Goal: Information Seeking & Learning: Learn about a topic

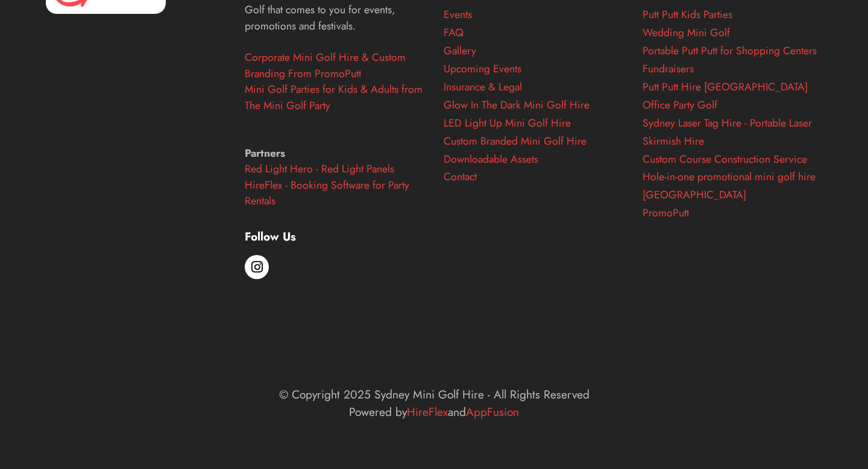
scroll to position [4953, 0]
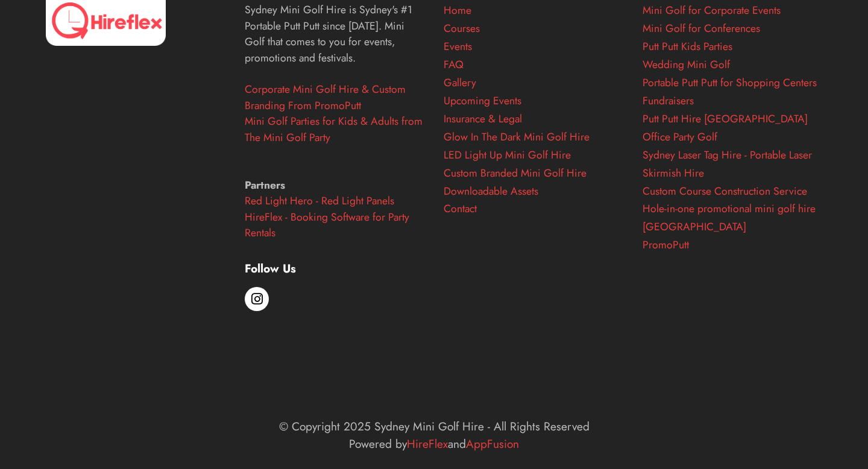
click at [263, 311] on div at bounding box center [257, 299] width 24 height 24
click at [259, 304] on span at bounding box center [256, 298] width 11 height 11
click at [699, 127] on link "Putt Putt Hire [GEOGRAPHIC_DATA]" at bounding box center [724, 119] width 165 height 16
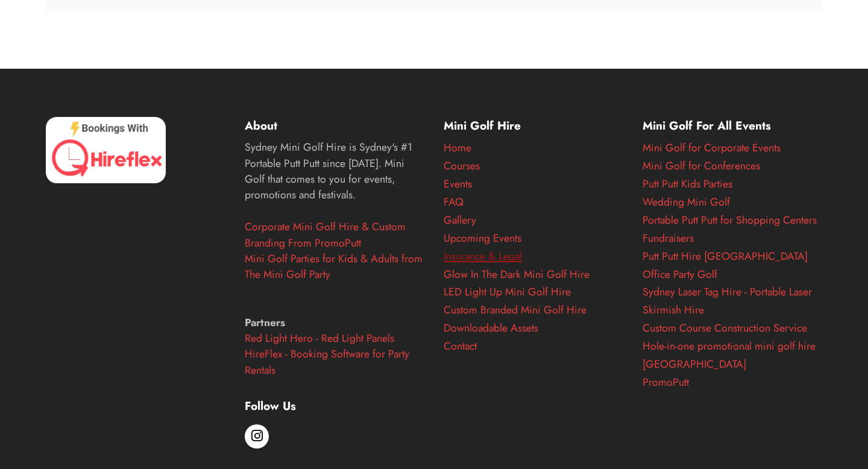
scroll to position [1485, 0]
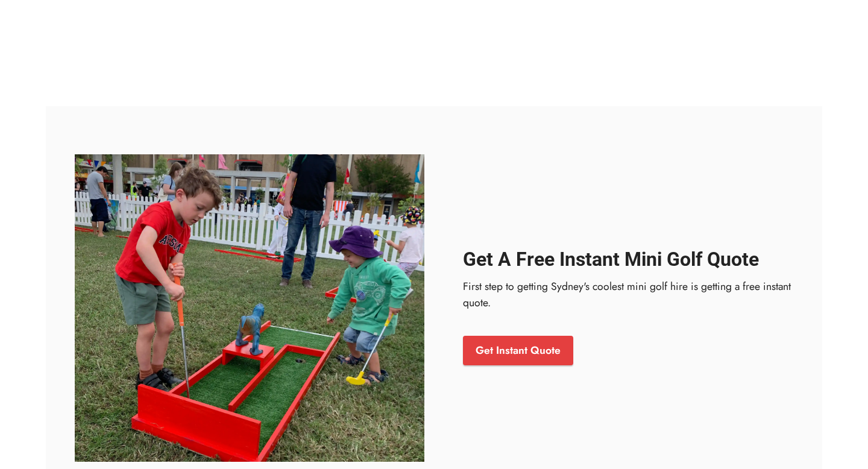
click at [489, 258] on strong "Get A Free Instant Mini Golf Quote" at bounding box center [611, 259] width 296 height 23
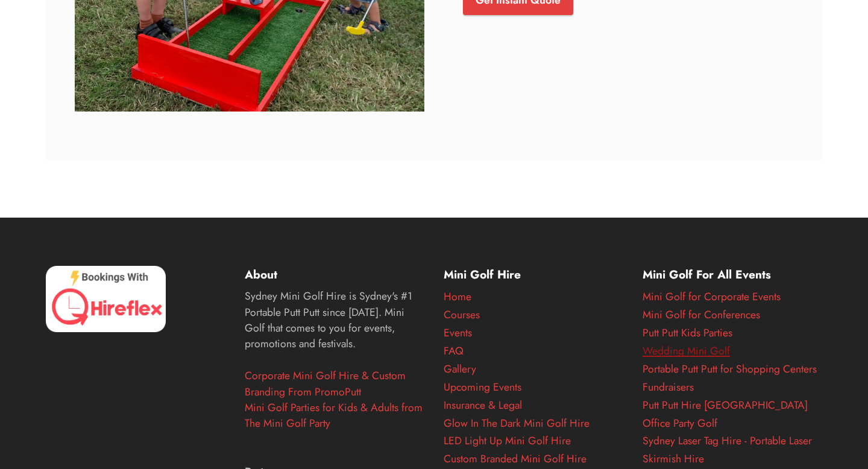
click at [691, 348] on link "Wedding Mini Golf" at bounding box center [685, 351] width 87 height 16
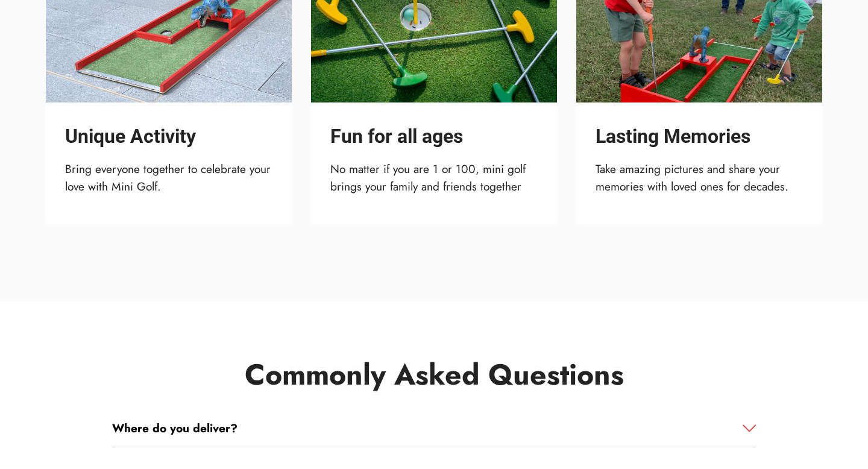
scroll to position [1549, 0]
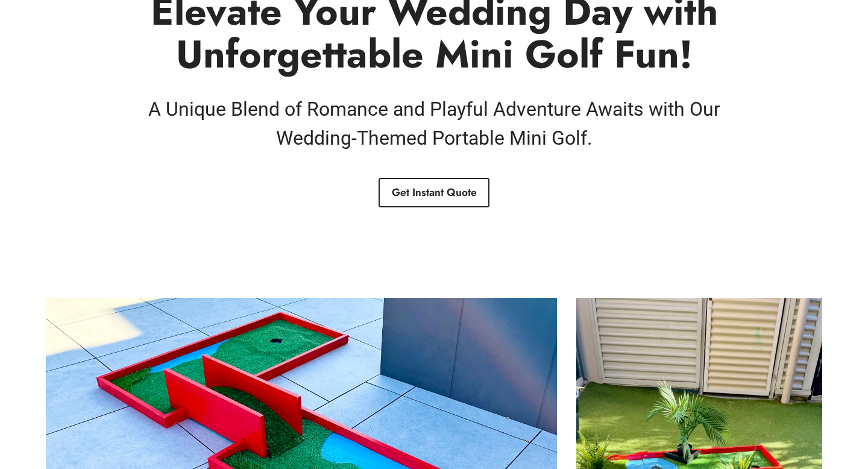
scroll to position [0, 0]
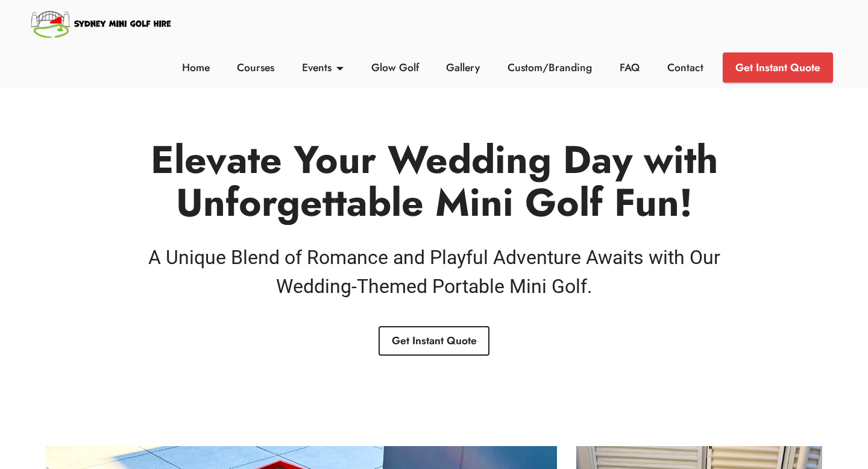
click at [92, 31] on img at bounding box center [101, 23] width 145 height 35
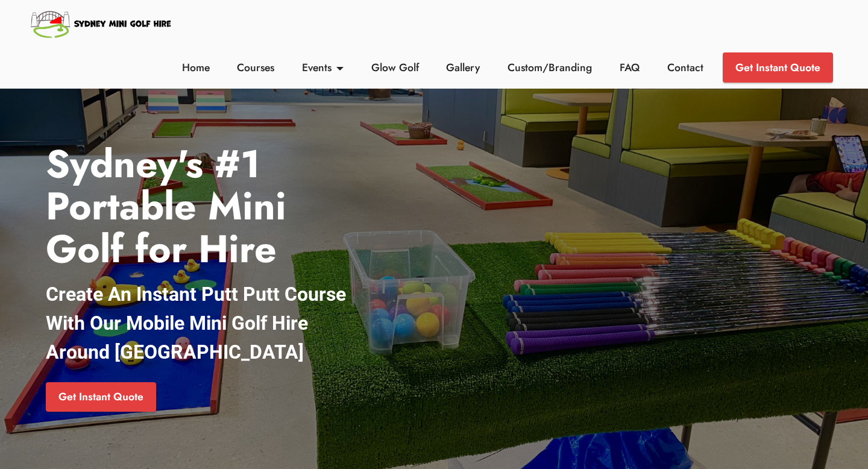
click at [51, 26] on img at bounding box center [101, 23] width 145 height 35
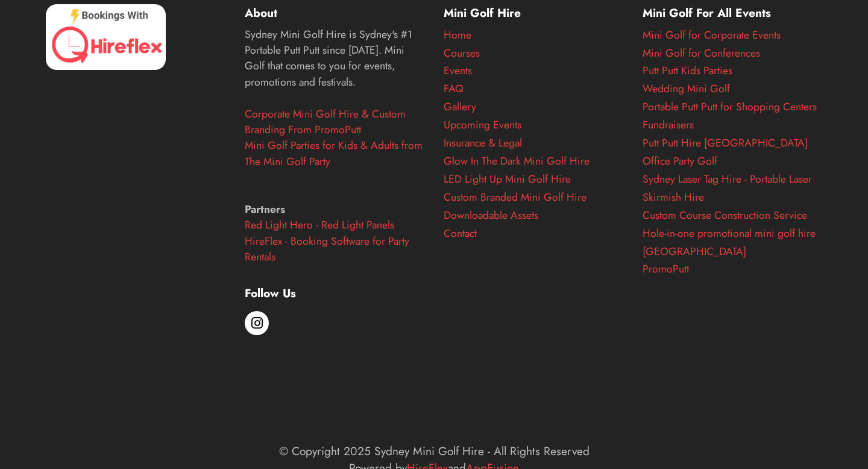
scroll to position [4995, 0]
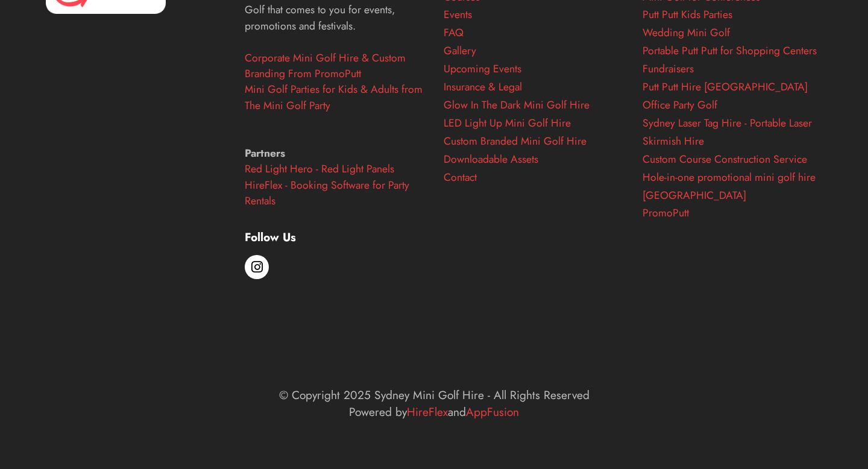
click at [258, 268] on span at bounding box center [256, 266] width 11 height 11
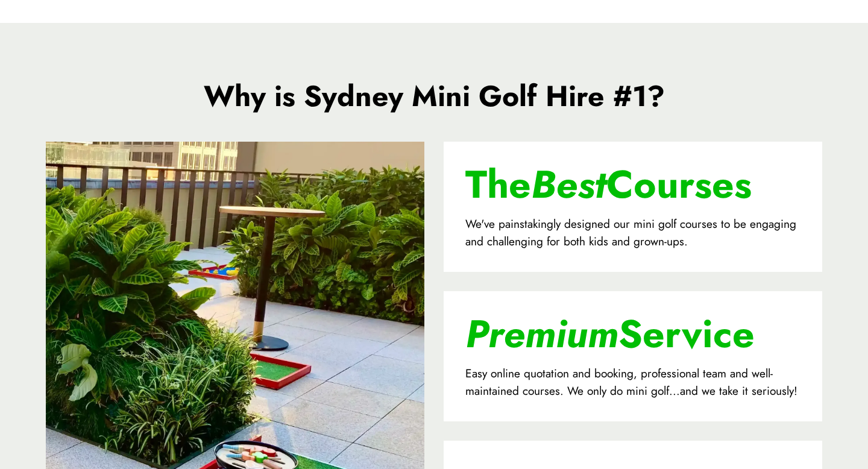
scroll to position [0, 0]
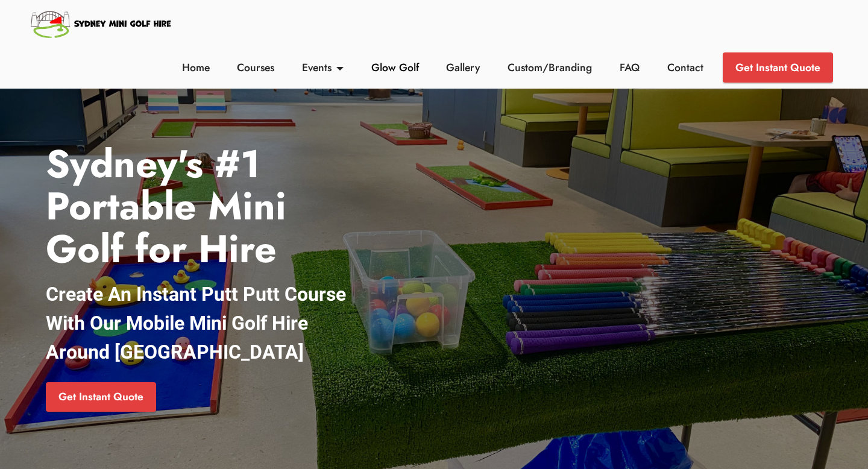
click at [384, 68] on link "Glow Golf" at bounding box center [395, 68] width 54 height 16
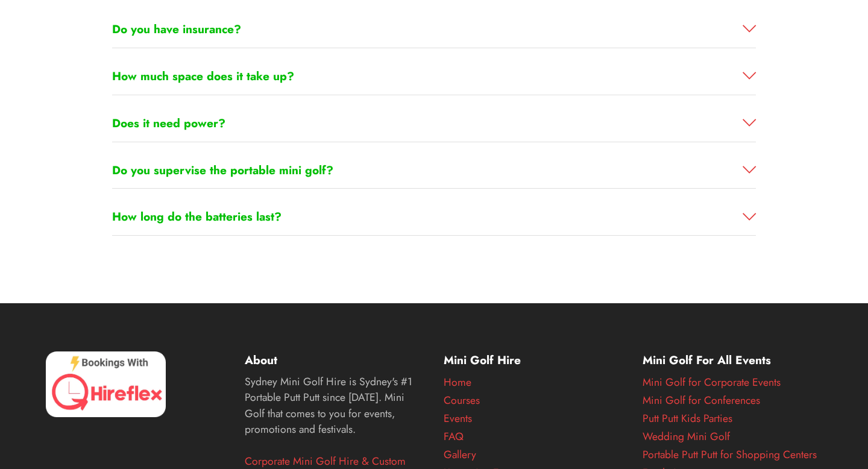
scroll to position [3352, 0]
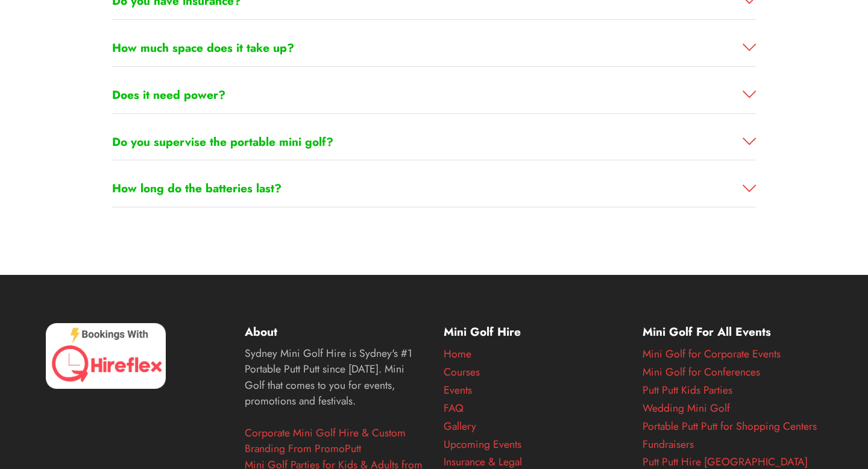
click at [304, 114] on div "How long do the batteries last?" at bounding box center [434, 95] width 644 height 37
click at [305, 193] on link "How long do the batteries last?" at bounding box center [434, 188] width 644 height 17
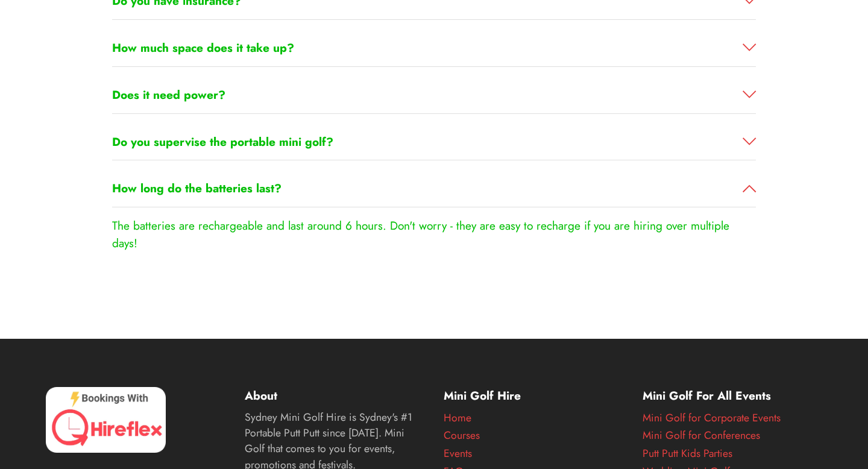
click at [306, 191] on link "How long do the batteries last?" at bounding box center [434, 188] width 644 height 17
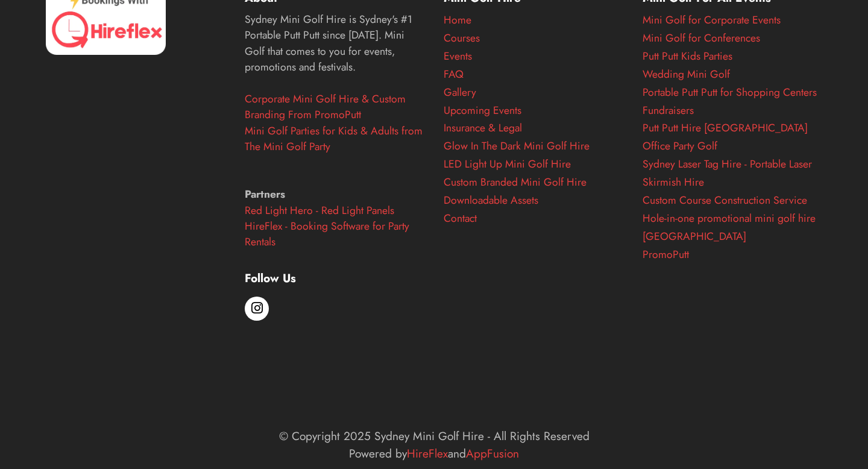
scroll to position [3727, 0]
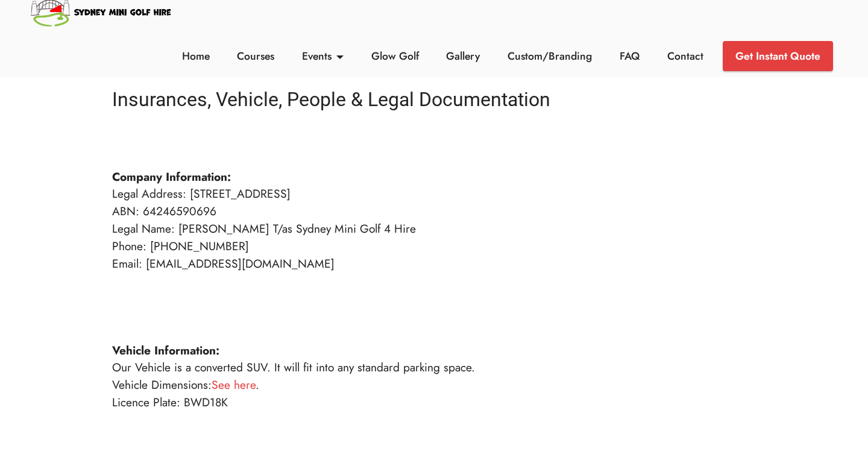
scroll to position [12, 0]
drag, startPoint x: 287, startPoint y: 228, endPoint x: 237, endPoint y: 227, distance: 49.4
click at [237, 227] on p "Company Information: Legal Address: [STREET_ADDRESS] ABN: 64246590696 Legal Nam…" at bounding box center [434, 445] width 644 height 625
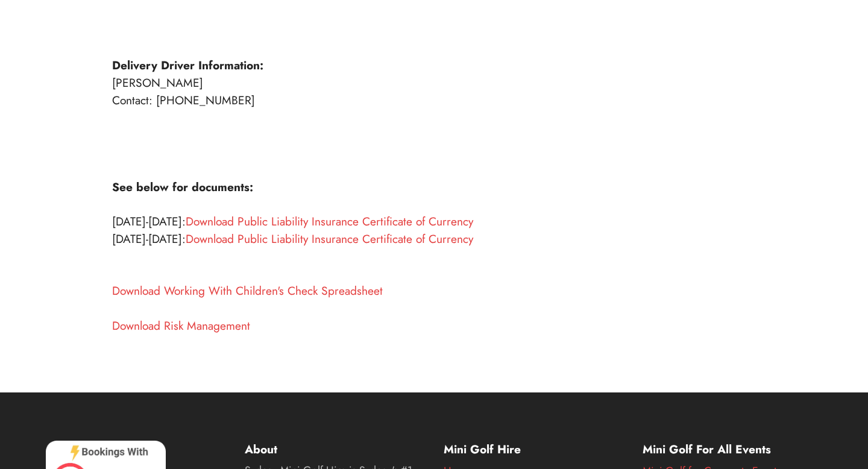
scroll to position [436, 0]
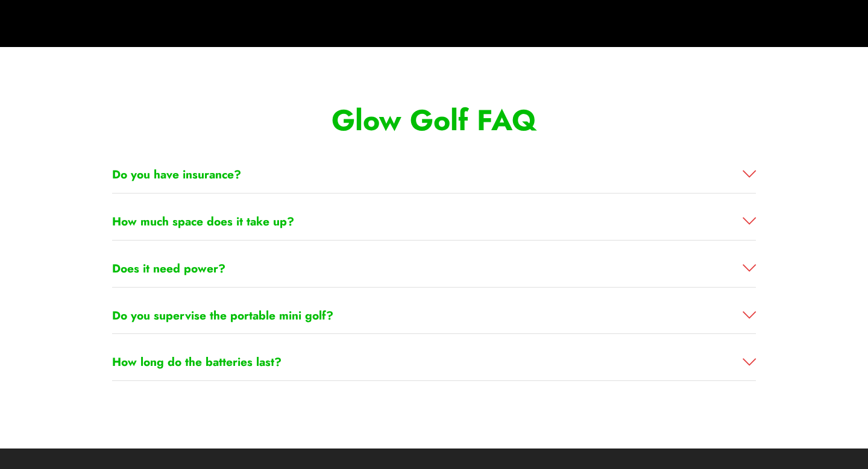
scroll to position [3180, 0]
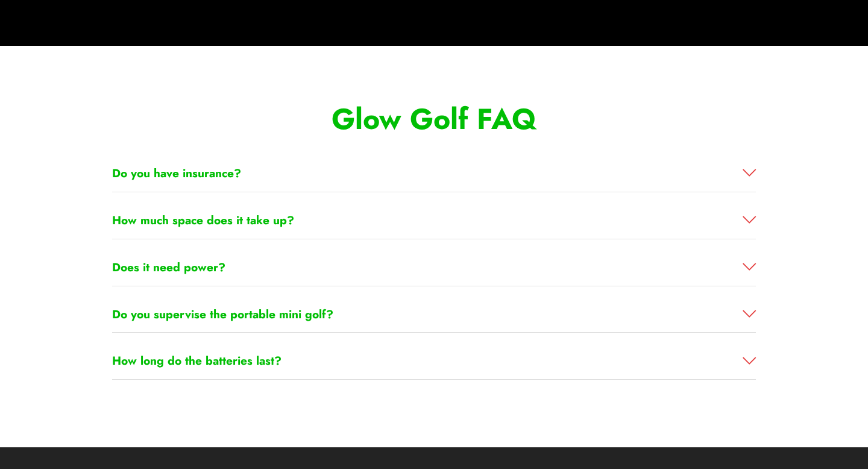
click at [421, 233] on div "How much space does it take up?" at bounding box center [434, 220] width 644 height 37
click at [422, 222] on link "How much space does it take up?" at bounding box center [434, 219] width 644 height 17
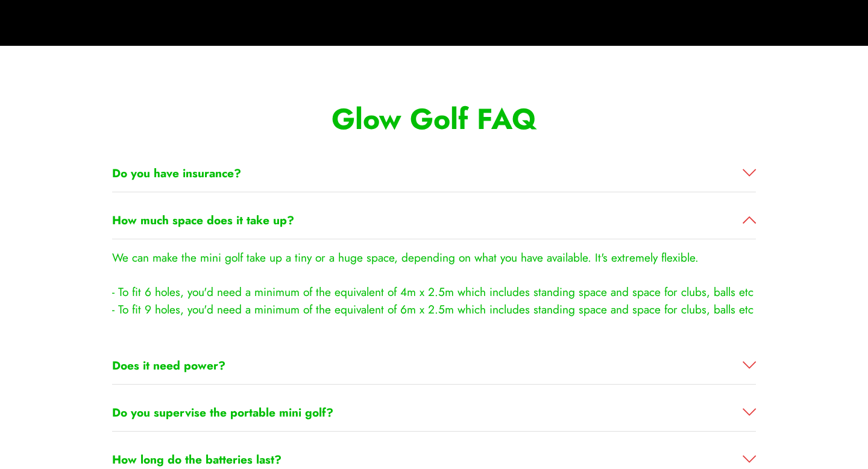
click at [423, 223] on link "How much space does it take up?" at bounding box center [434, 219] width 644 height 17
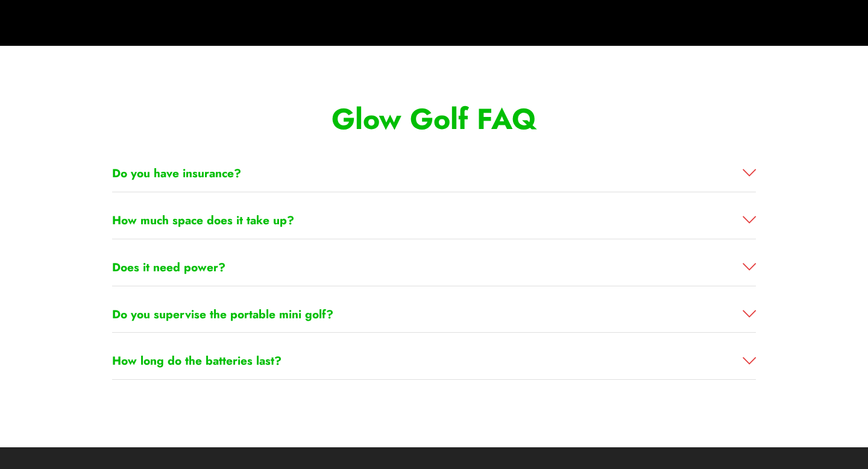
click at [391, 333] on div "Do you have insurance? Yes, we have $20 million public liability insurance and …" at bounding box center [434, 267] width 644 height 225
click at [399, 321] on link "Do you supervise the portable mini golf?" at bounding box center [434, 313] width 644 height 17
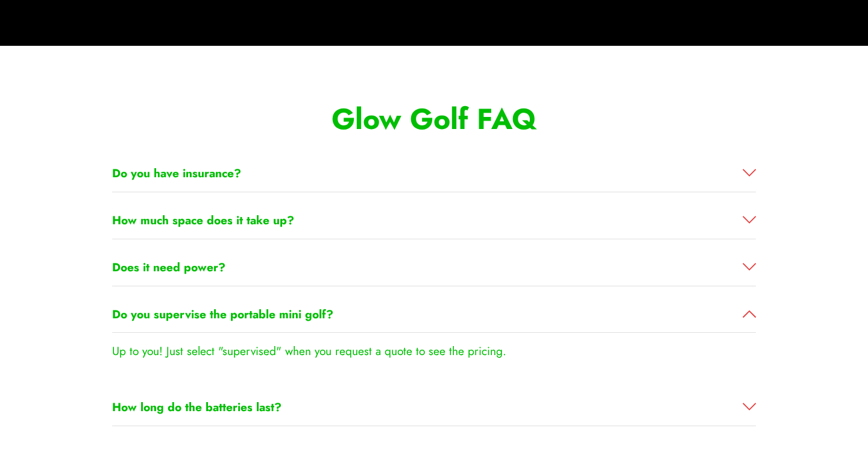
click at [399, 321] on link "Do you supervise the portable mini golf?" at bounding box center [434, 313] width 644 height 17
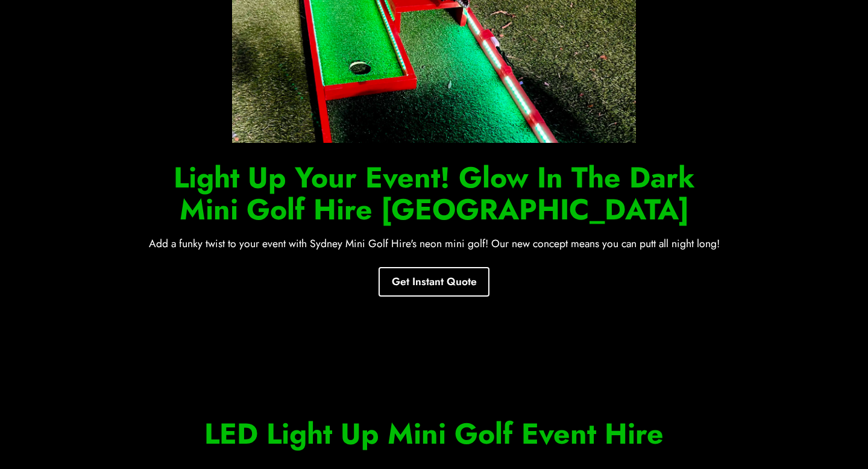
scroll to position [0, 0]
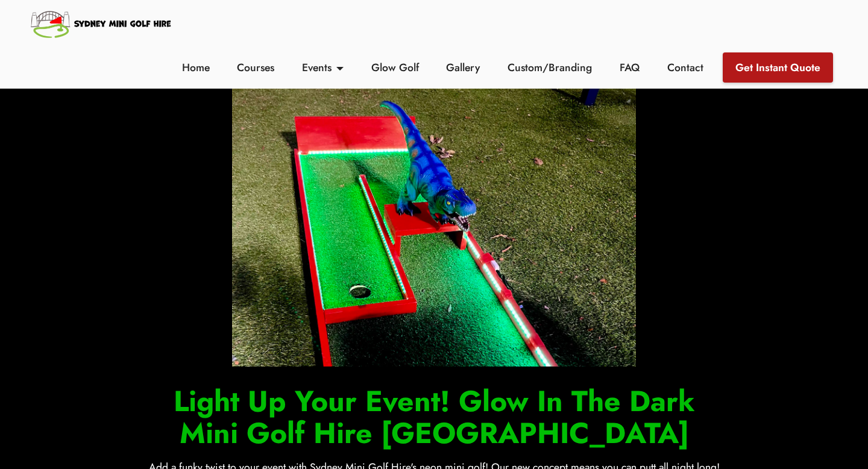
click at [751, 63] on link "Get Instant Quote" at bounding box center [777, 67] width 110 height 30
